Goal: Task Accomplishment & Management: Manage account settings

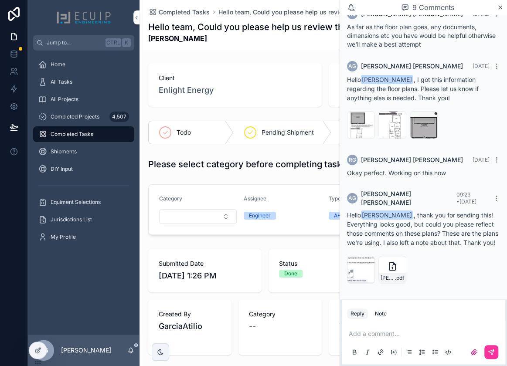
scroll to position [453, 0]
click at [0, 0] on icon "scrollable content" at bounding box center [0, 0] width 0 height 0
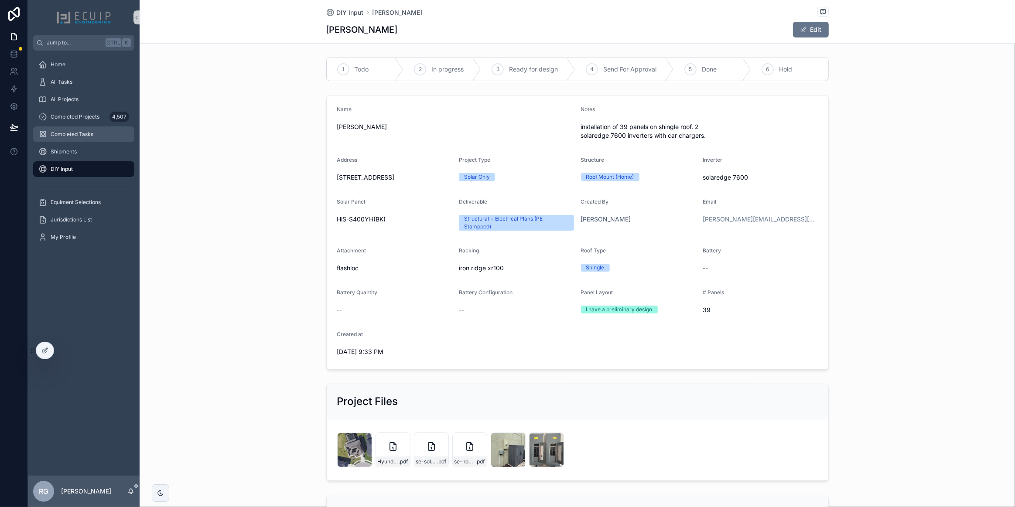
click at [68, 133] on span "Completed Tasks" at bounding box center [72, 134] width 43 height 7
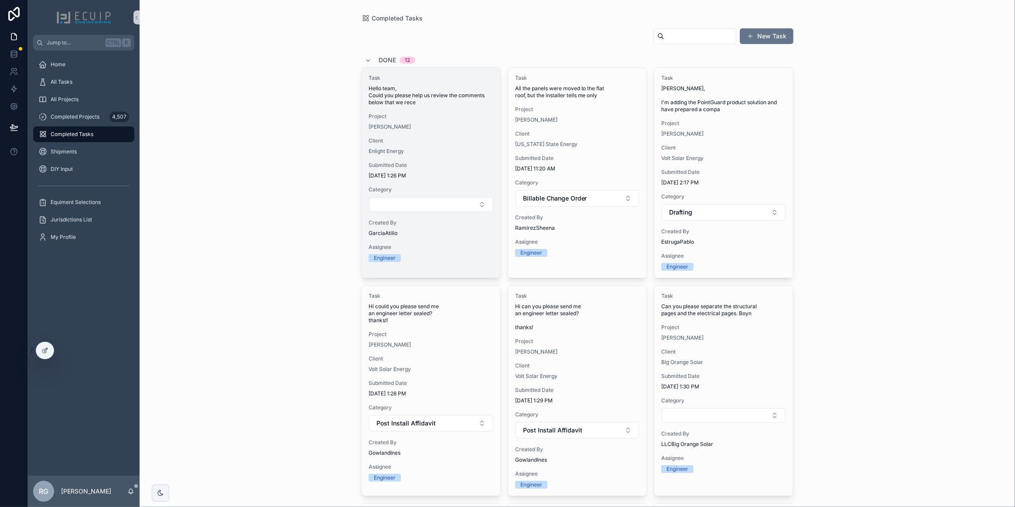
click at [458, 140] on span "Client" at bounding box center [431, 140] width 125 height 7
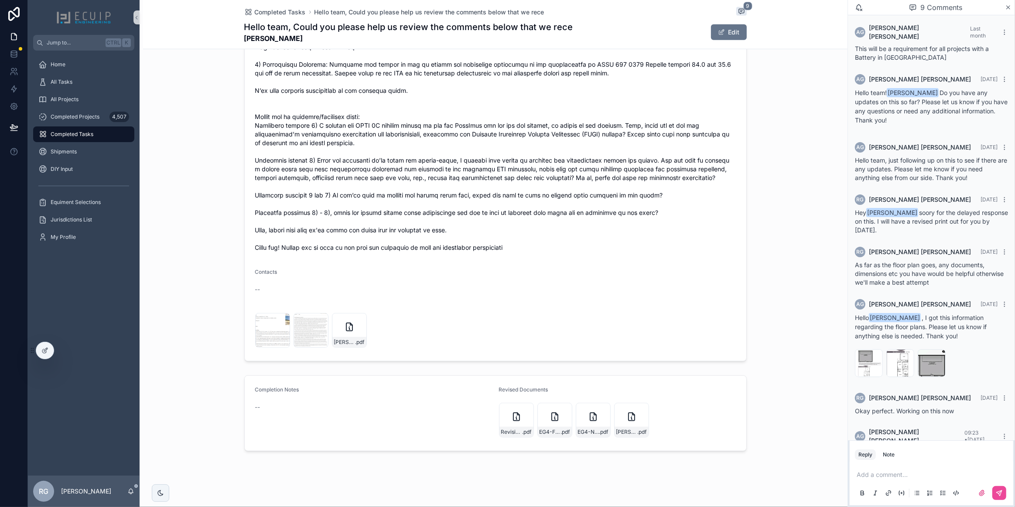
scroll to position [755, 0]
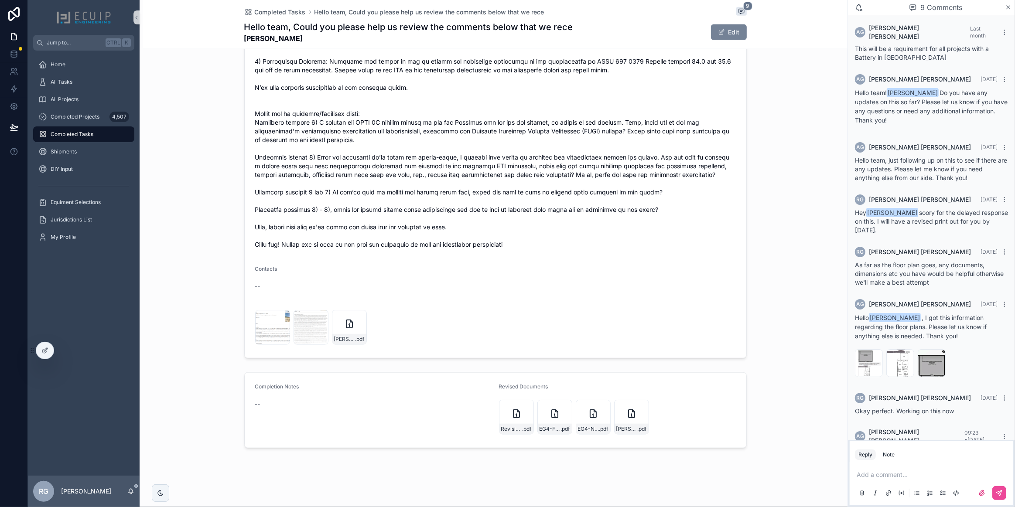
click at [722, 34] on button "Edit" at bounding box center [729, 32] width 36 height 16
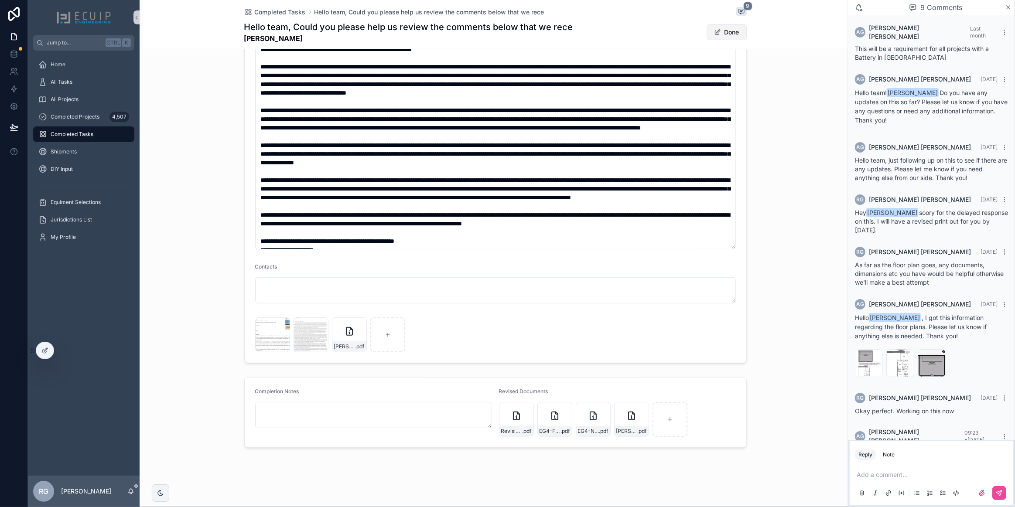
scroll to position [439, 0]
click at [629, 410] on icon "scrollable content" at bounding box center [632, 409] width 7 height 7
click at [646, 393] on icon "scrollable content" at bounding box center [648, 393] width 7 height 7
click at [721, 37] on button "Done" at bounding box center [727, 32] width 40 height 16
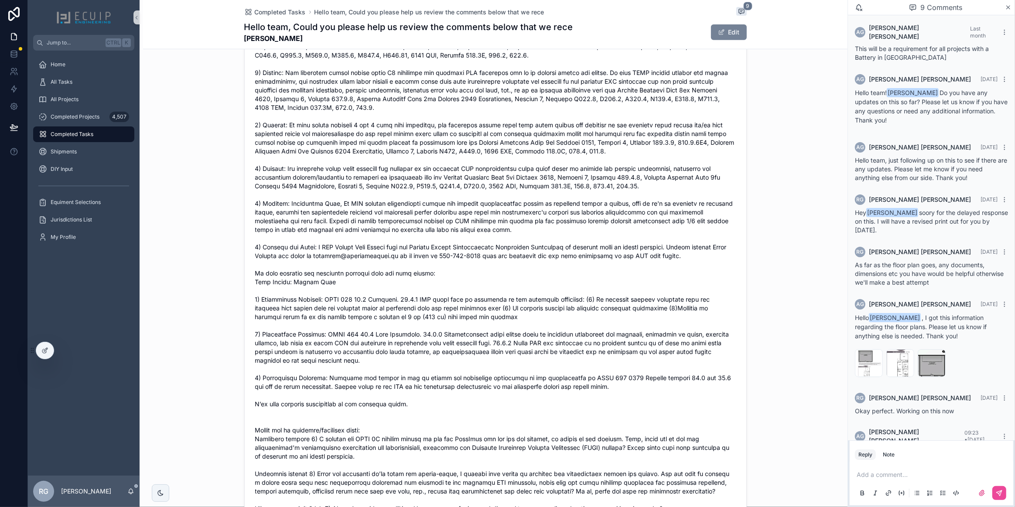
scroll to position [437, 0]
